Goal: Information Seeking & Learning: Find contact information

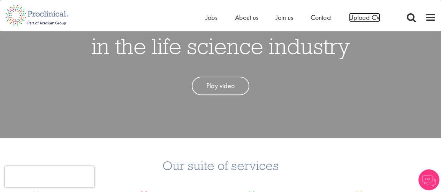
click at [359, 17] on span "Upload CV" at bounding box center [364, 17] width 31 height 9
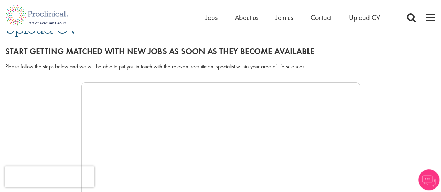
scroll to position [64, 0]
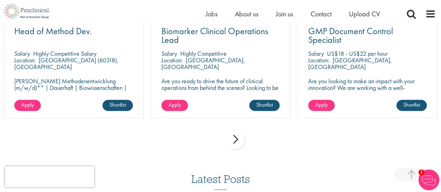
scroll to position [534, 0]
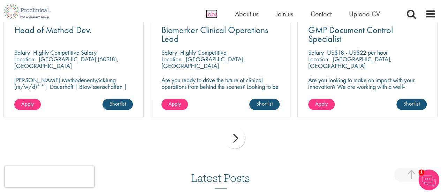
click at [212, 18] on span "Jobs" at bounding box center [212, 13] width 12 height 9
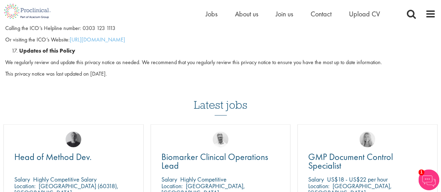
scroll to position [2004, 0]
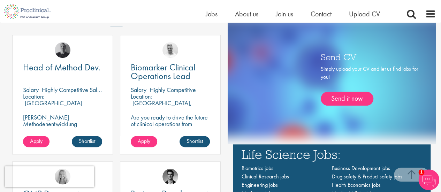
scroll to position [368, 0]
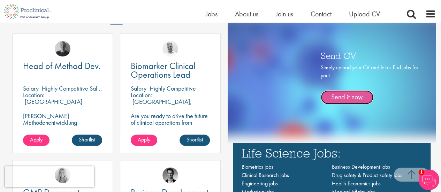
click at [347, 92] on link "Send it now" at bounding box center [347, 97] width 53 height 14
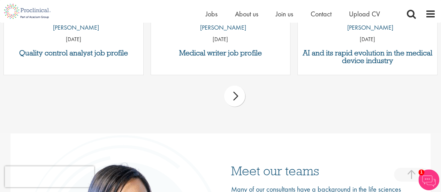
scroll to position [887, 0]
click at [234, 103] on div "next" at bounding box center [234, 96] width 21 height 21
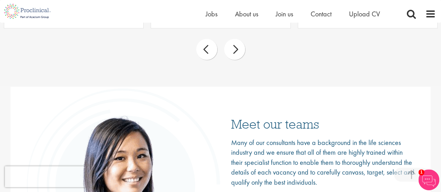
scroll to position [934, 0]
click at [233, 46] on div "next" at bounding box center [234, 49] width 21 height 21
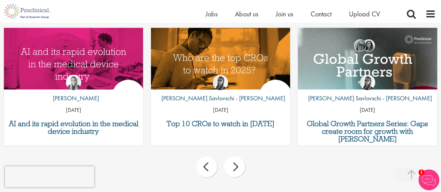
scroll to position [817, 0]
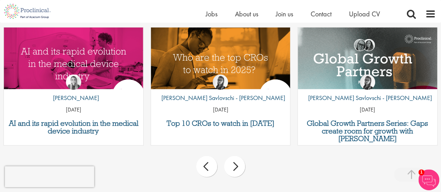
click at [238, 170] on div "next" at bounding box center [234, 166] width 21 height 21
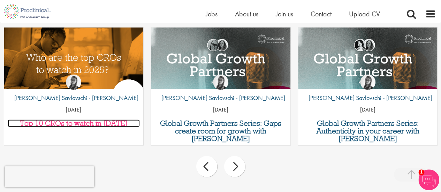
click at [100, 120] on h3 "Top 10 CROs to watch in 2025" at bounding box center [74, 124] width 133 height 8
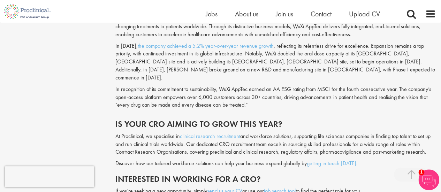
scroll to position [1773, 0]
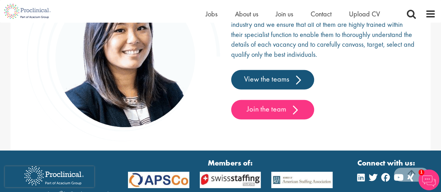
scroll to position [1038, 0]
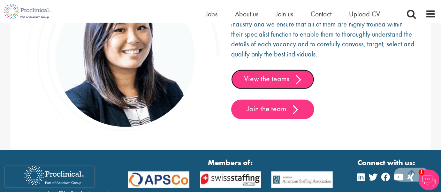
click at [280, 79] on link "View the teams" at bounding box center [272, 80] width 83 height 20
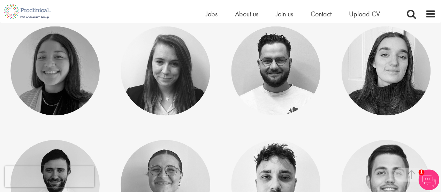
scroll to position [1830, 0]
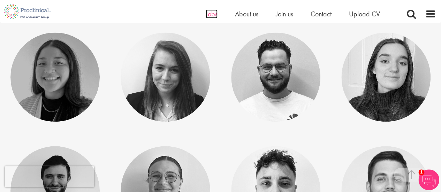
click at [207, 14] on span "Jobs" at bounding box center [212, 13] width 12 height 9
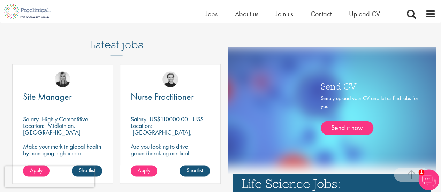
scroll to position [302, 0]
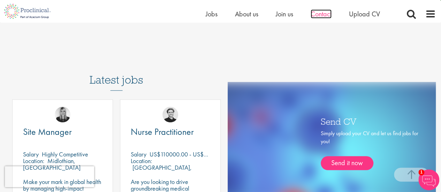
click at [332, 17] on span "Contact" at bounding box center [321, 13] width 21 height 9
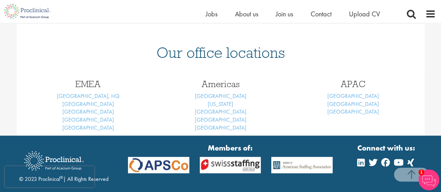
scroll to position [288, 0]
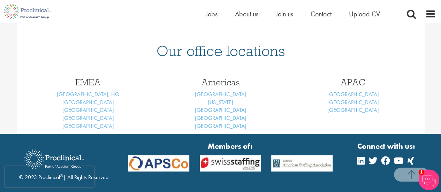
click at [76, 98] on div "EMEA [GEOGRAPHIC_DATA], HQ [GEOGRAPHIC_DATA] [GEOGRAPHIC_DATA] [GEOGRAPHIC_DATA]" at bounding box center [88, 102] width 133 height 63
click at [78, 95] on link "[GEOGRAPHIC_DATA], HQ" at bounding box center [88, 94] width 63 height 7
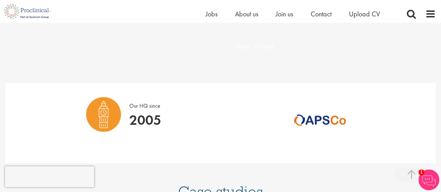
scroll to position [458, 0]
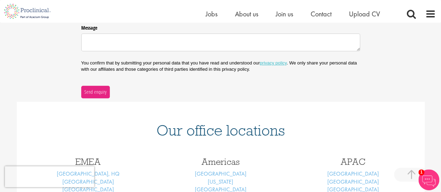
scroll to position [211, 0]
